Goal: Task Accomplishment & Management: Use online tool/utility

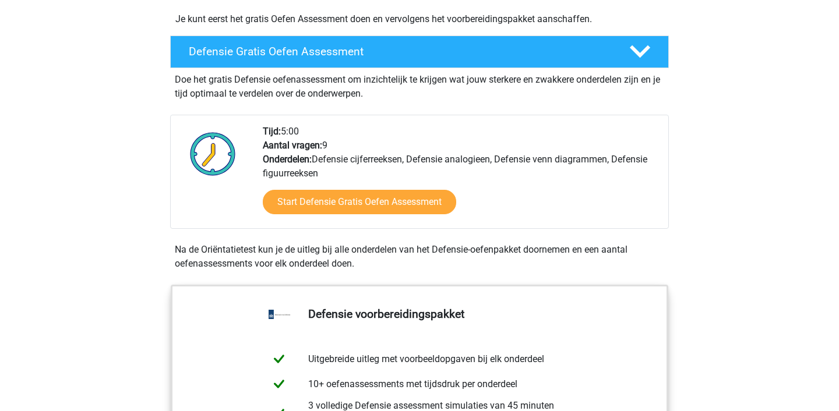
scroll to position [301, 0]
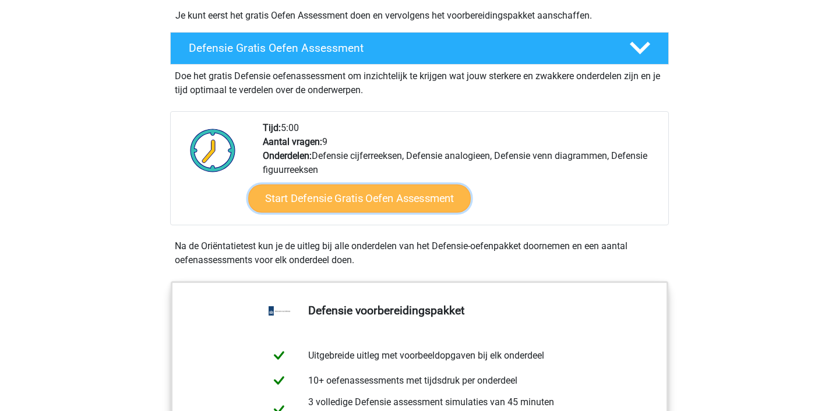
click at [319, 199] on link "Start Defensie Gratis Oefen Assessment" at bounding box center [359, 199] width 222 height 28
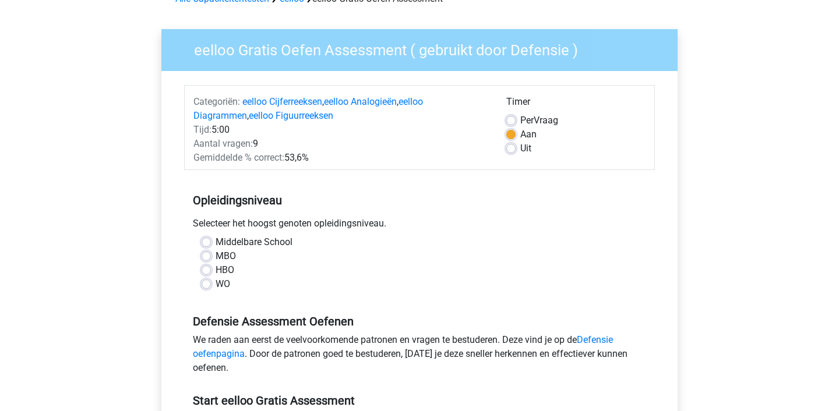
scroll to position [76, 0]
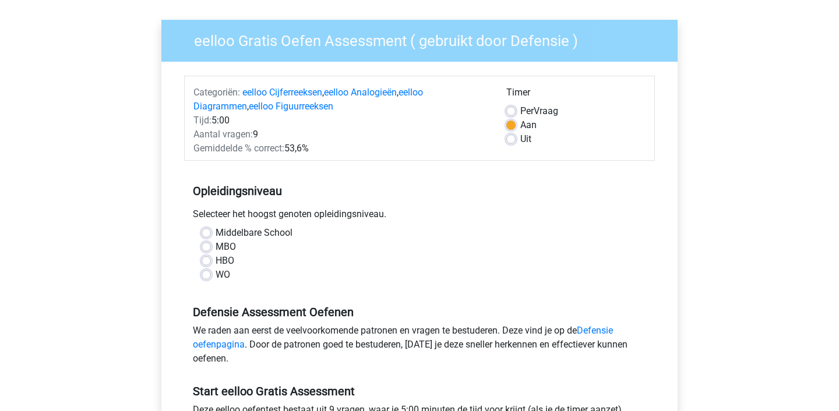
click at [210, 223] on div "Selecteer het hoogst genoten opleidingsniveau." at bounding box center [419, 216] width 471 height 19
click at [215, 228] on label "Middelbare School" at bounding box center [253, 233] width 77 height 14
click at [204, 228] on input "Middelbare School" at bounding box center [206, 232] width 9 height 12
radio input "true"
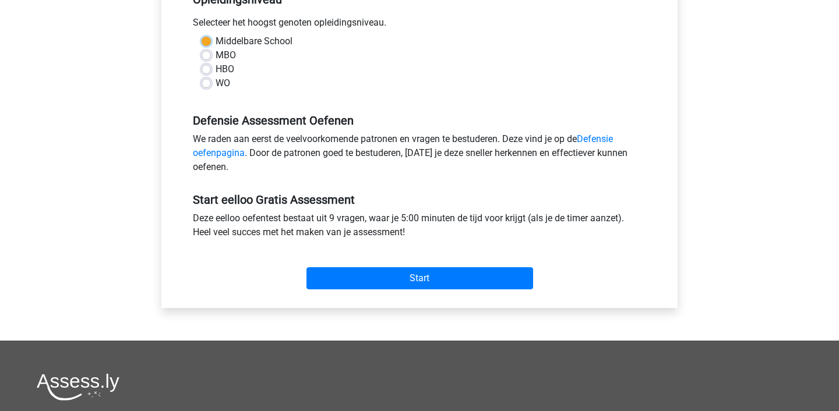
scroll to position [282, 0]
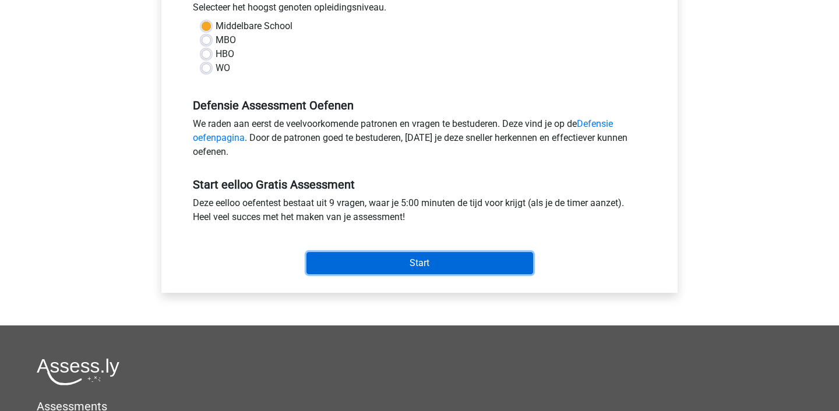
click at [394, 268] on input "Start" at bounding box center [419, 263] width 227 height 22
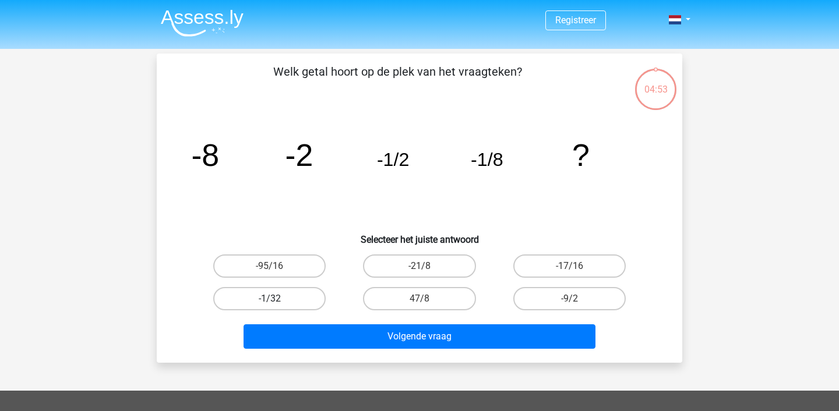
click at [278, 294] on label "-1/32" at bounding box center [269, 298] width 112 height 23
click at [277, 299] on input "-1/32" at bounding box center [274, 303] width 8 height 8
radio input "true"
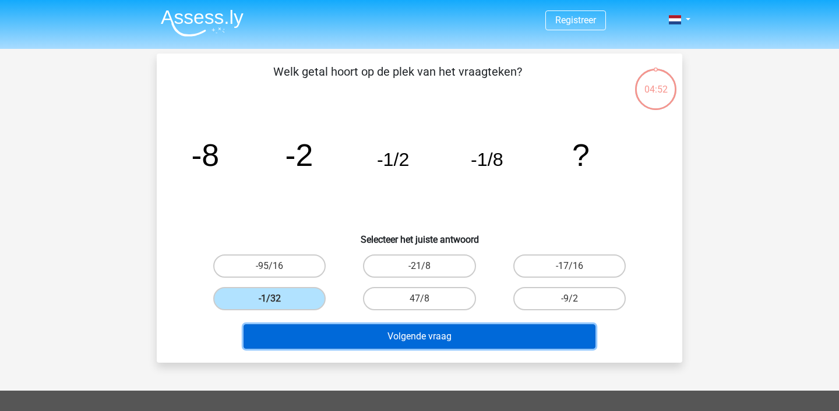
click at [319, 336] on button "Volgende vraag" at bounding box center [419, 336] width 352 height 24
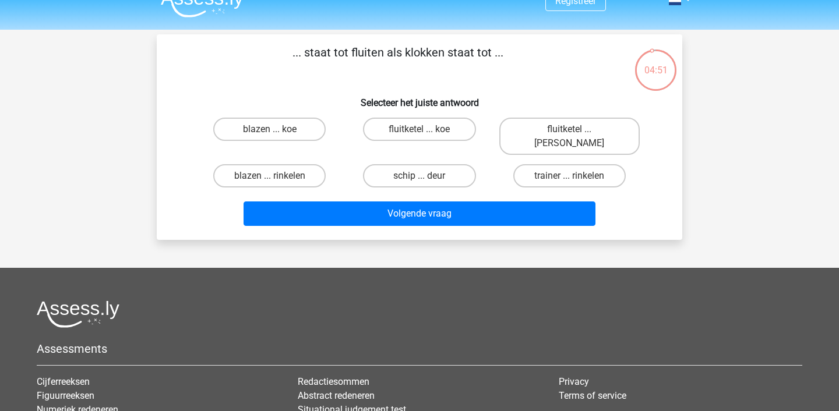
scroll to position [20, 0]
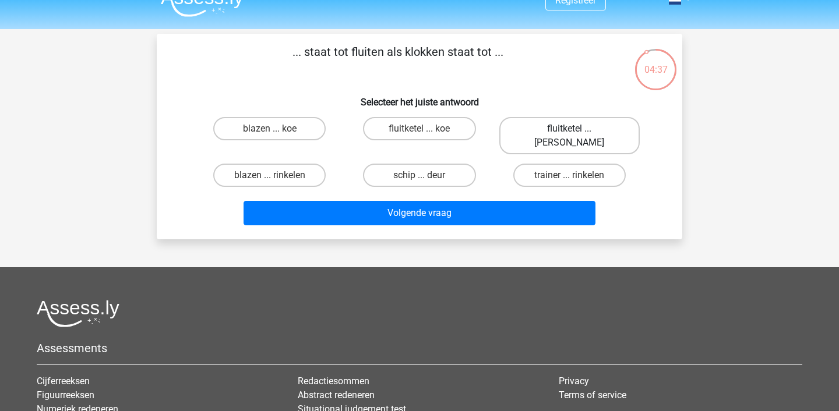
click at [532, 137] on label "fluitketel ... luiden" at bounding box center [569, 135] width 140 height 37
click at [569, 136] on input "fluitketel ... luiden" at bounding box center [573, 133] width 8 height 8
radio input "true"
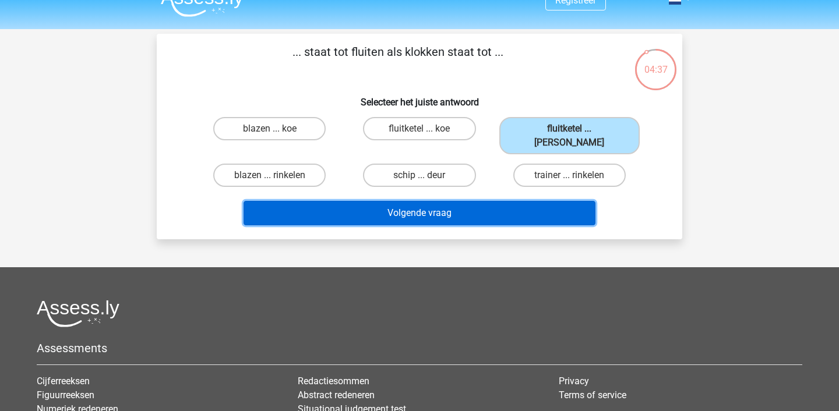
click at [482, 207] on button "Volgende vraag" at bounding box center [419, 213] width 352 height 24
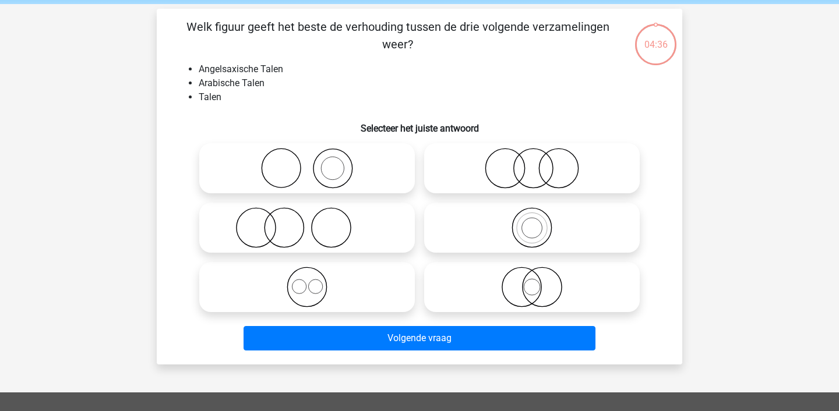
scroll to position [54, 0]
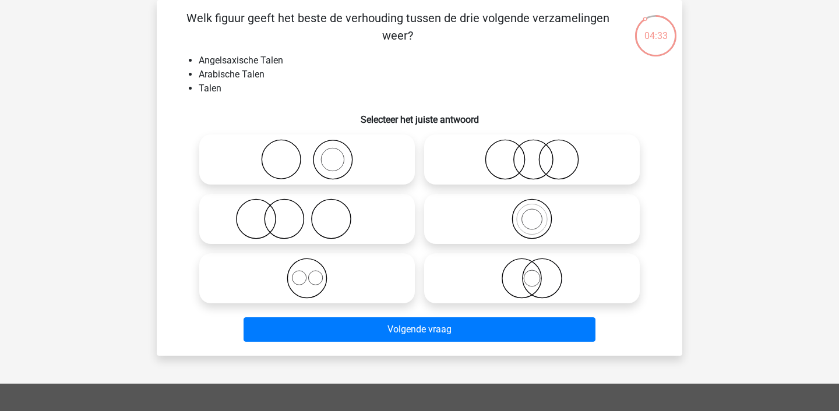
click at [225, 79] on li "Arabische Talen" at bounding box center [431, 75] width 465 height 14
click at [332, 285] on icon at bounding box center [307, 278] width 206 height 41
click at [315, 273] on input "radio" at bounding box center [311, 269] width 8 height 8
radio input "true"
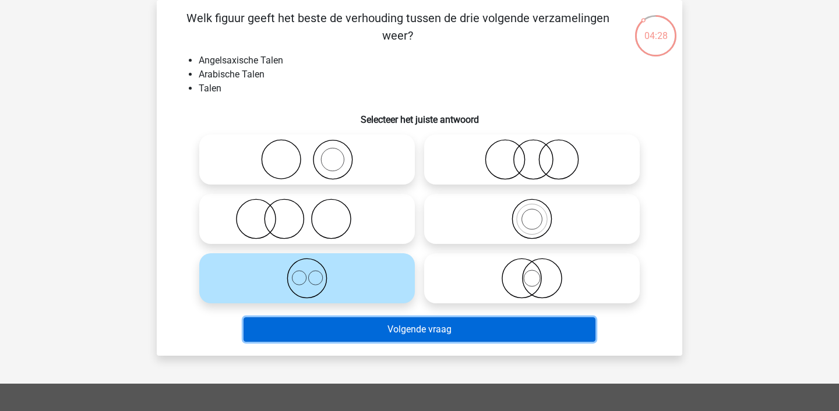
click at [373, 330] on button "Volgende vraag" at bounding box center [419, 329] width 352 height 24
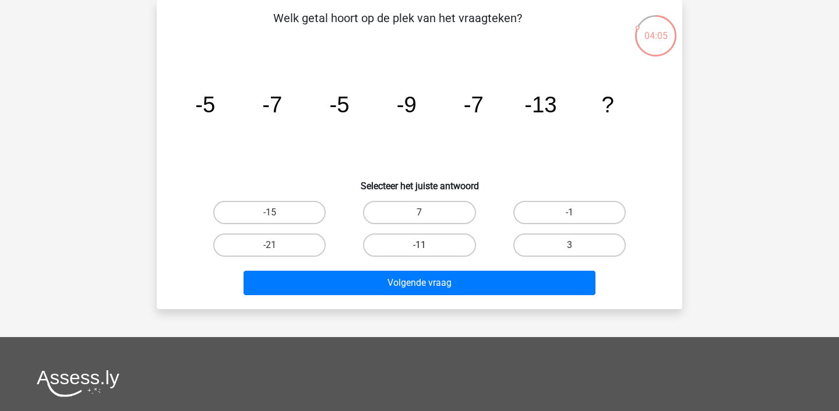
click at [437, 249] on label "-11" at bounding box center [419, 245] width 112 height 23
click at [427, 249] on input "-11" at bounding box center [423, 249] width 8 height 8
radio input "true"
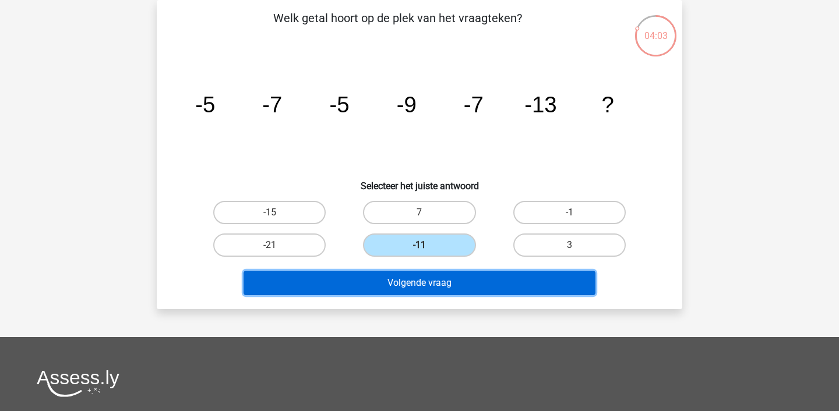
click at [433, 292] on button "Volgende vraag" at bounding box center [419, 283] width 352 height 24
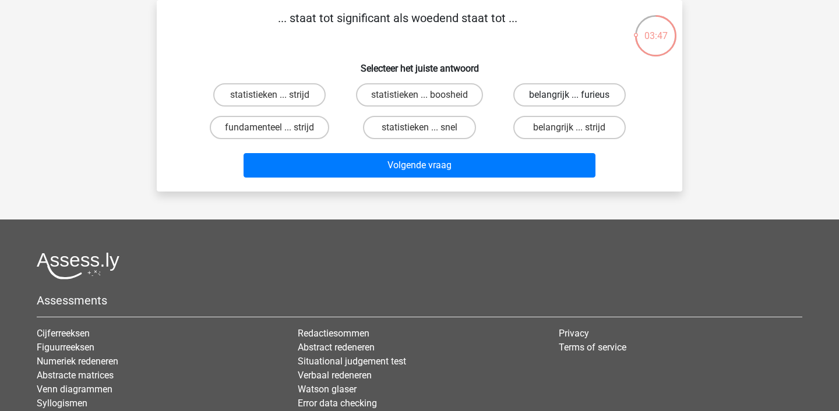
click at [536, 100] on label "belangrijk ... furieus" at bounding box center [569, 94] width 112 height 23
click at [569, 100] on input "belangrijk ... furieus" at bounding box center [573, 99] width 8 height 8
radio input "true"
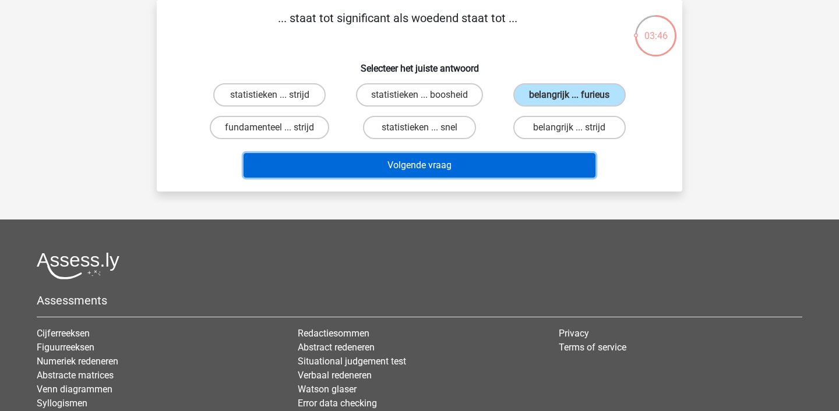
click at [458, 167] on button "Volgende vraag" at bounding box center [419, 165] width 352 height 24
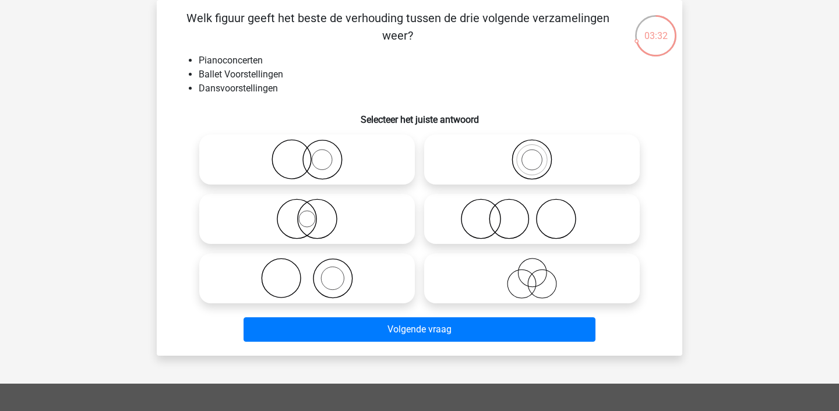
click at [351, 291] on icon at bounding box center [307, 278] width 206 height 41
click at [315, 273] on input "radio" at bounding box center [311, 269] width 8 height 8
radio input "true"
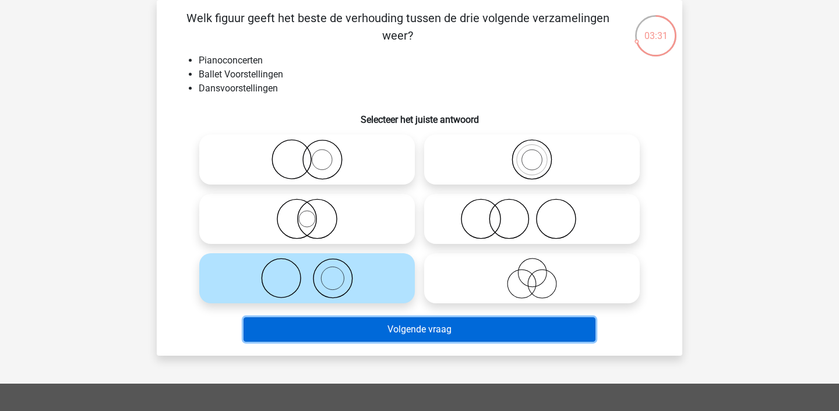
click at [397, 338] on button "Volgende vraag" at bounding box center [419, 329] width 352 height 24
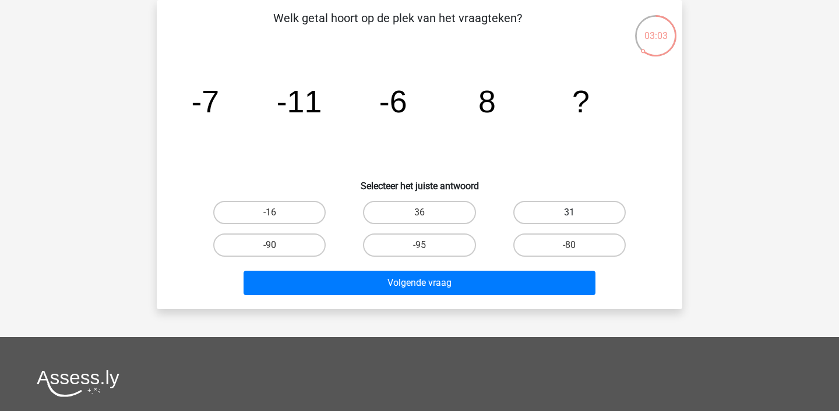
click at [607, 206] on label "31" at bounding box center [569, 212] width 112 height 23
click at [577, 213] on input "31" at bounding box center [573, 217] width 8 height 8
radio input "true"
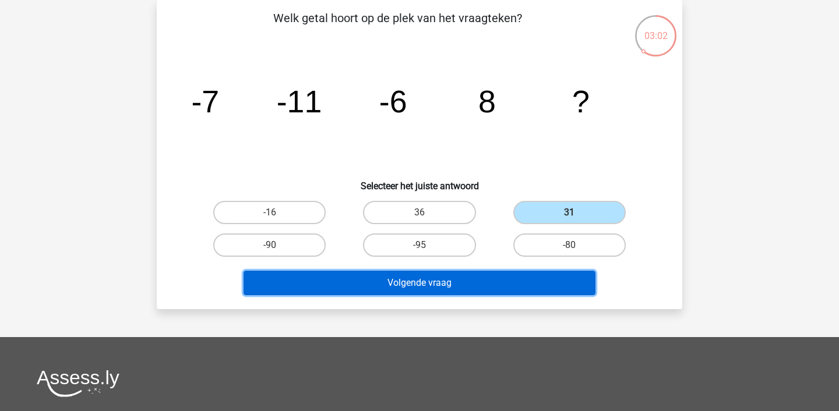
click at [444, 282] on button "Volgende vraag" at bounding box center [419, 283] width 352 height 24
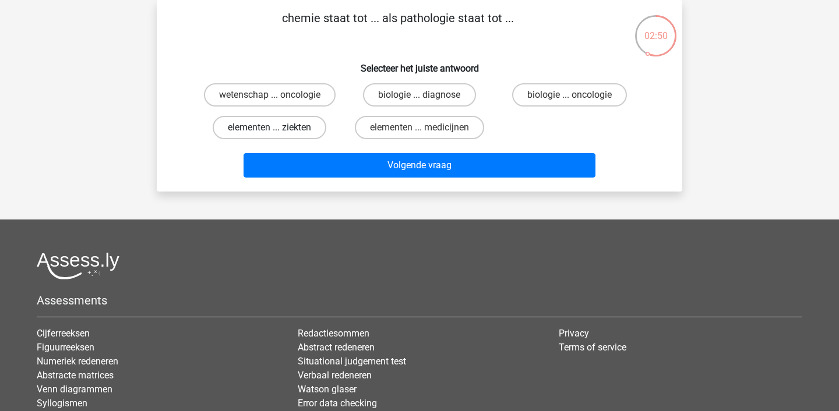
click at [300, 126] on label "elementen ... ziekten" at bounding box center [270, 127] width 114 height 23
click at [277, 128] on input "elementen ... ziekten" at bounding box center [274, 132] width 8 height 8
radio input "true"
click at [418, 135] on label "elementen ... medicijnen" at bounding box center [419, 127] width 129 height 23
click at [419, 135] on input "elementen ... medicijnen" at bounding box center [423, 132] width 8 height 8
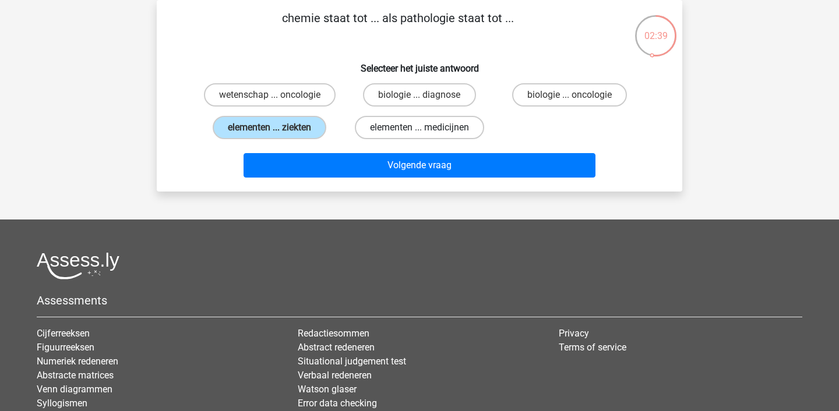
radio input "true"
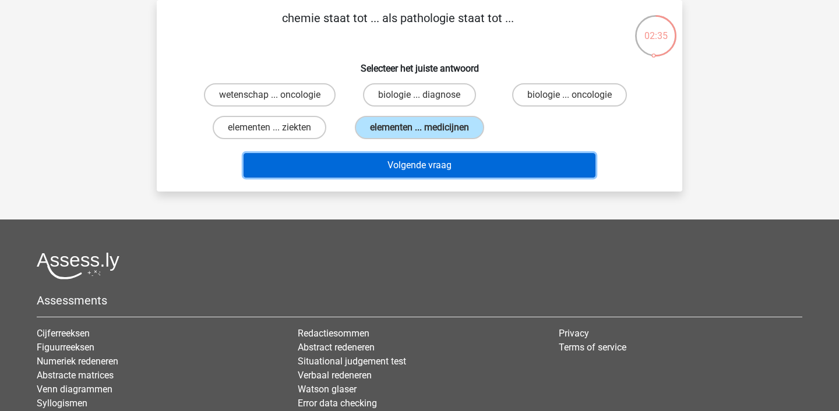
click at [420, 172] on button "Volgende vraag" at bounding box center [419, 165] width 352 height 24
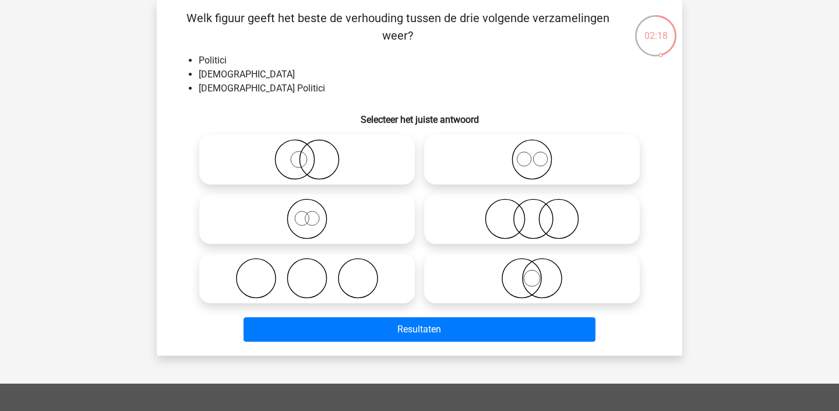
click at [395, 231] on icon at bounding box center [307, 219] width 206 height 41
click at [315, 213] on input "radio" at bounding box center [311, 210] width 8 height 8
radio input "true"
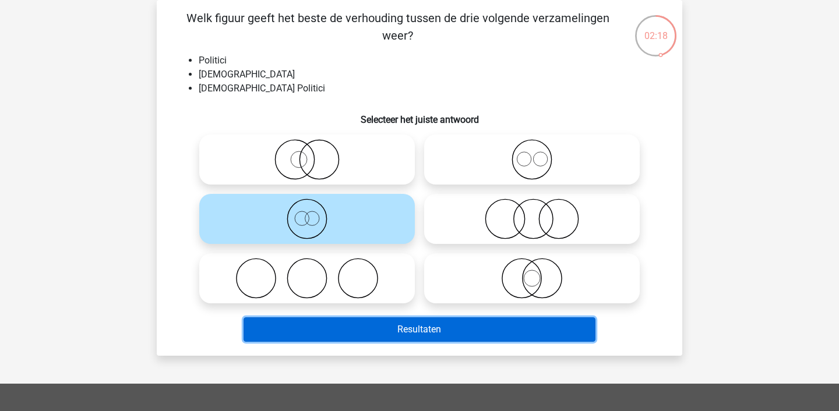
click at [412, 321] on button "Resultaten" at bounding box center [419, 329] width 352 height 24
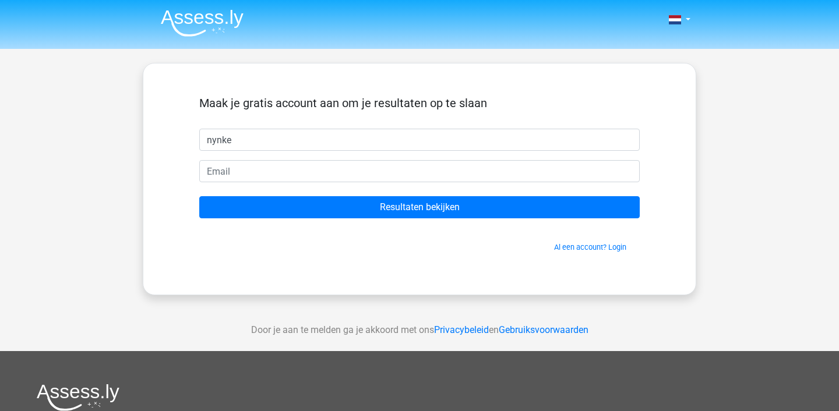
type input "nynke"
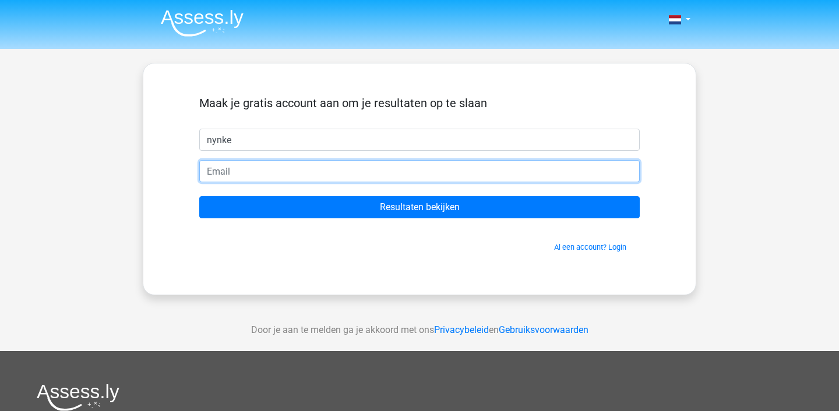
click at [211, 176] on input "email" at bounding box center [419, 171] width 440 height 22
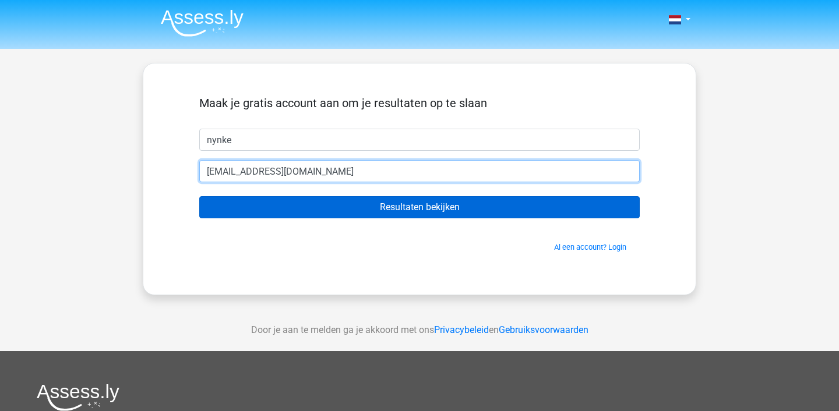
type input "[EMAIL_ADDRESS][DOMAIN_NAME]"
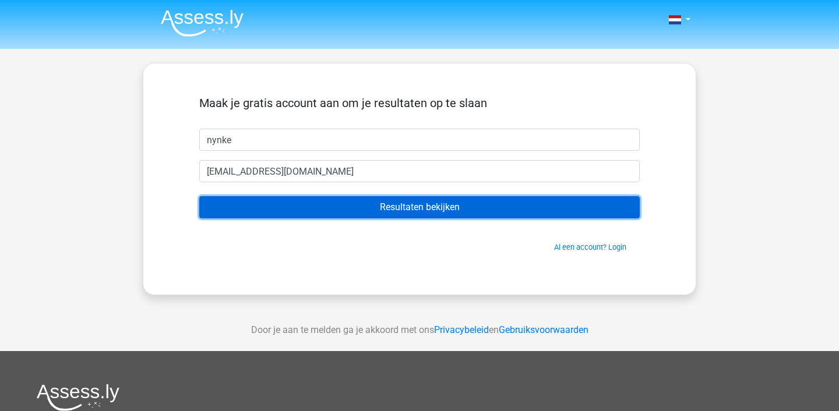
click at [260, 204] on input "Resultaten bekijken" at bounding box center [419, 207] width 440 height 22
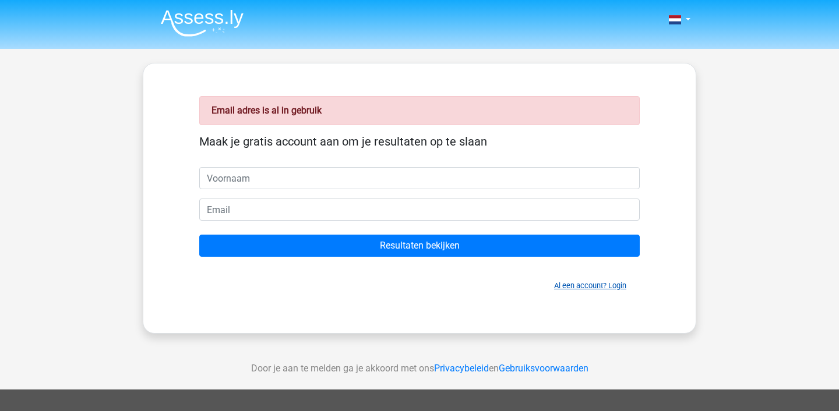
click at [574, 287] on link "Al een account? Login" at bounding box center [590, 285] width 72 height 9
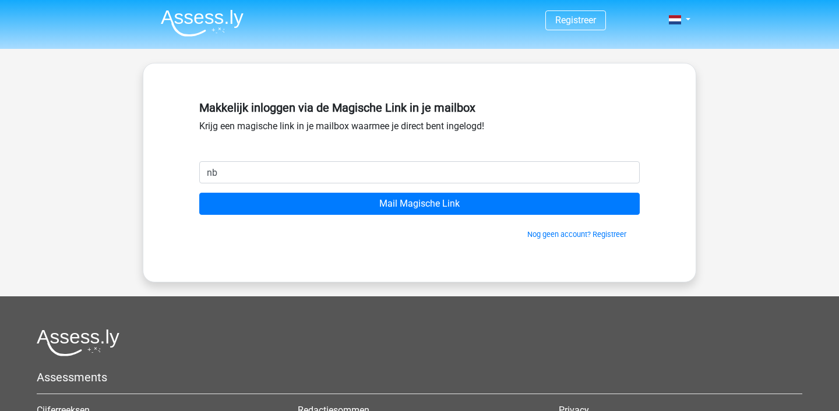
type input "n"
type input "[EMAIL_ADDRESS][DOMAIN_NAME]"
click at [199, 193] on input "Mail Magische Link" at bounding box center [419, 204] width 440 height 22
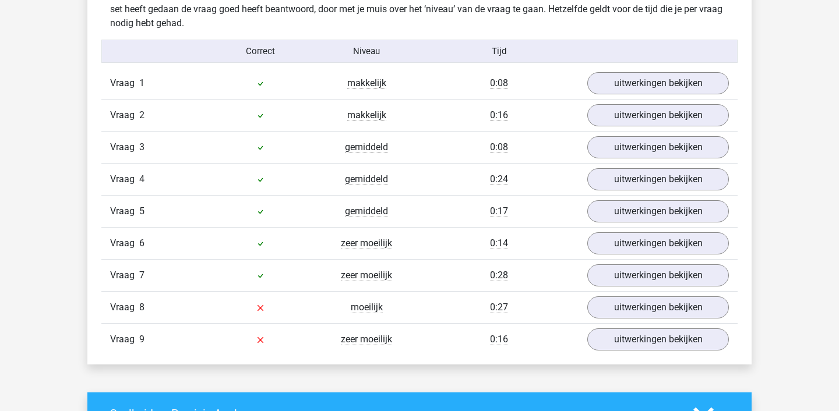
scroll to position [1326, 0]
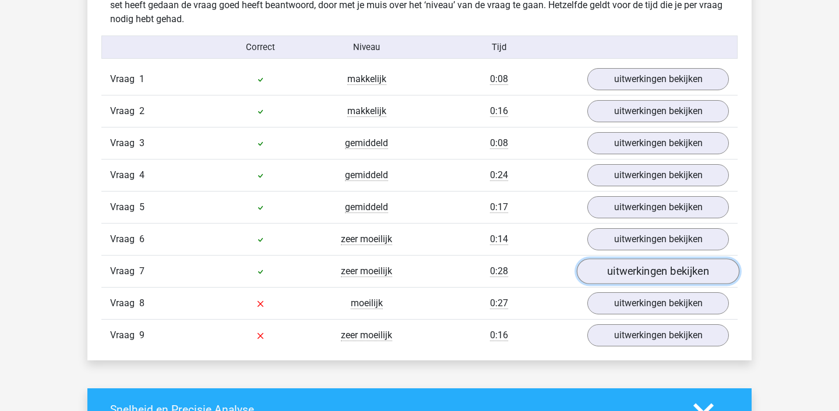
click at [621, 273] on link "uitwerkingen bekijken" at bounding box center [658, 272] width 162 height 26
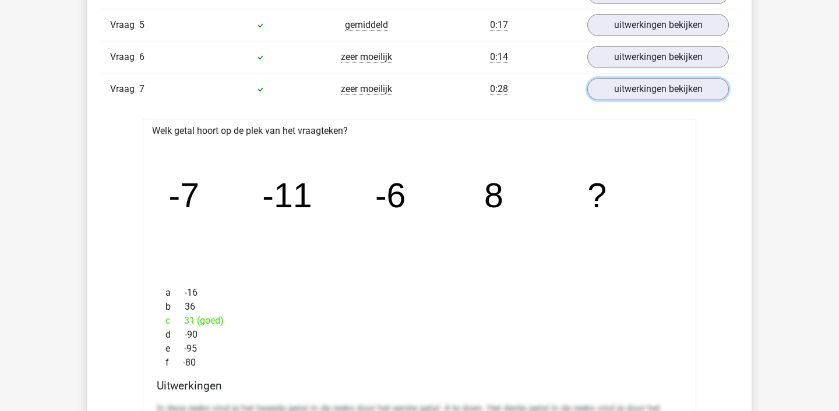
scroll to position [1545, 0]
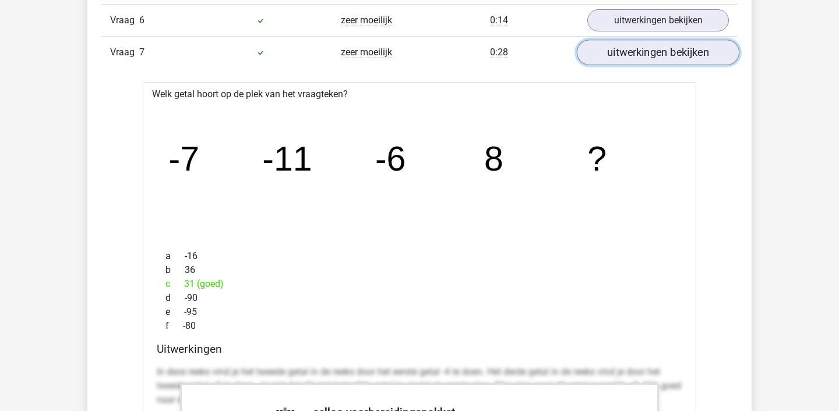
click at [630, 59] on link "uitwerkingen bekijken" at bounding box center [658, 53] width 162 height 26
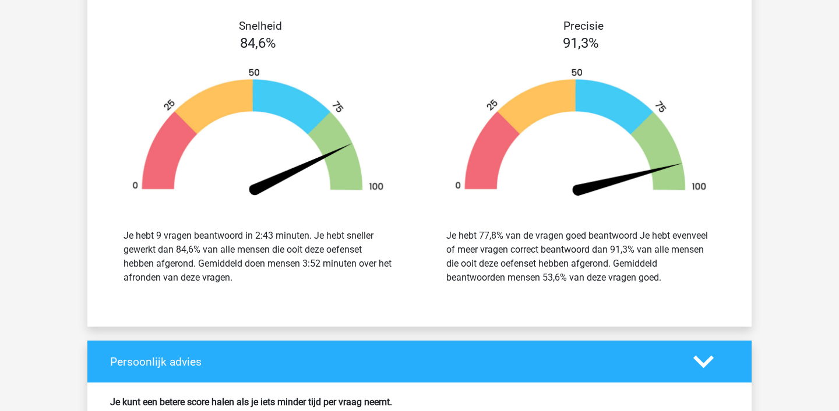
scroll to position [1698, 0]
